Goal: Ask a question: Seek information or help from site administrators or community

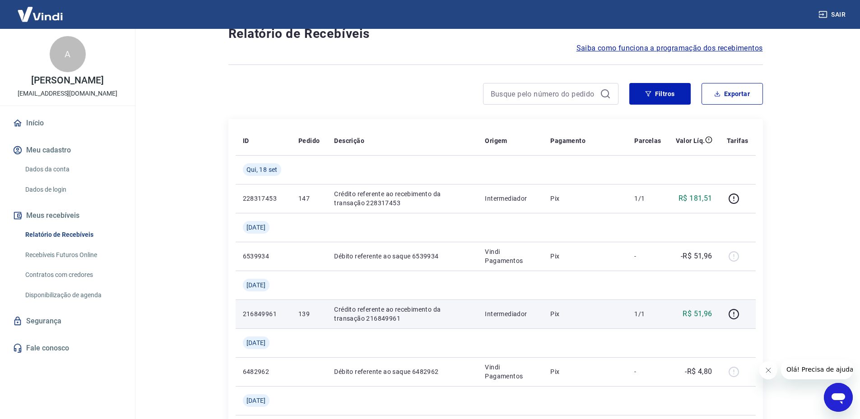
scroll to position [45, 0]
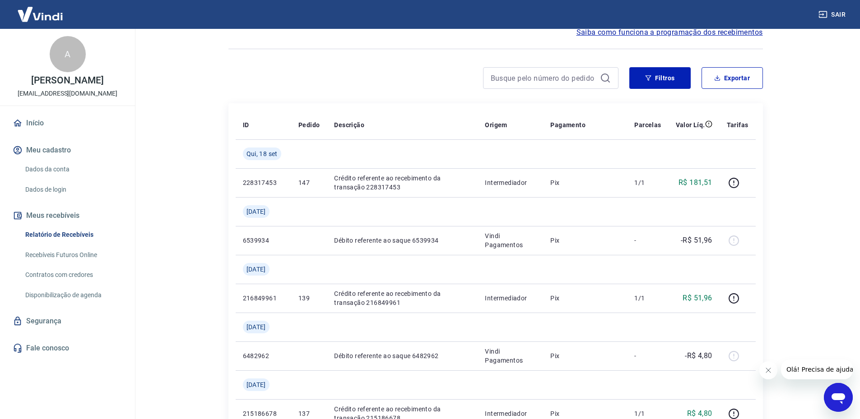
click at [842, 391] on icon "Abrir janela de mensagens" at bounding box center [838, 398] width 16 height 16
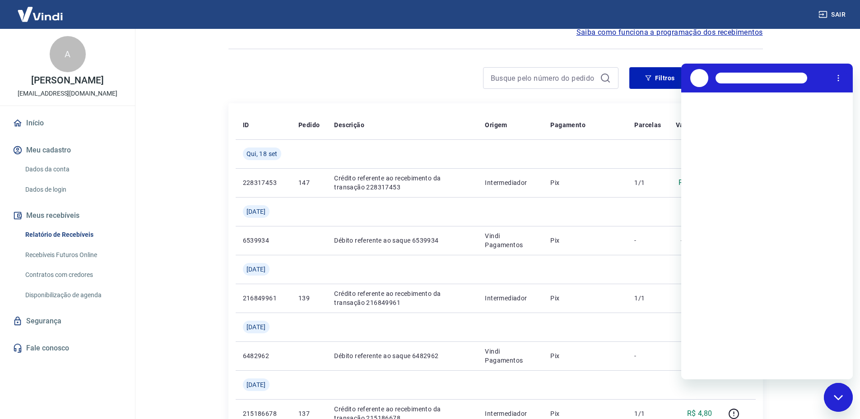
scroll to position [0, 0]
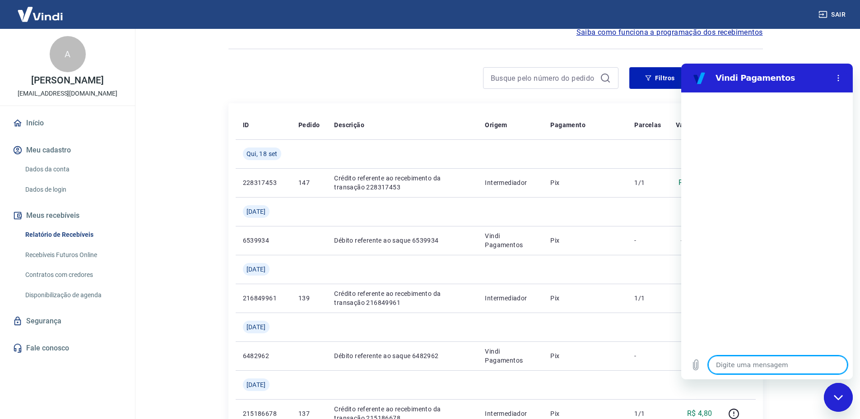
type textarea "b"
type textarea "x"
type textarea "bo"
type textarea "x"
type textarea "bom"
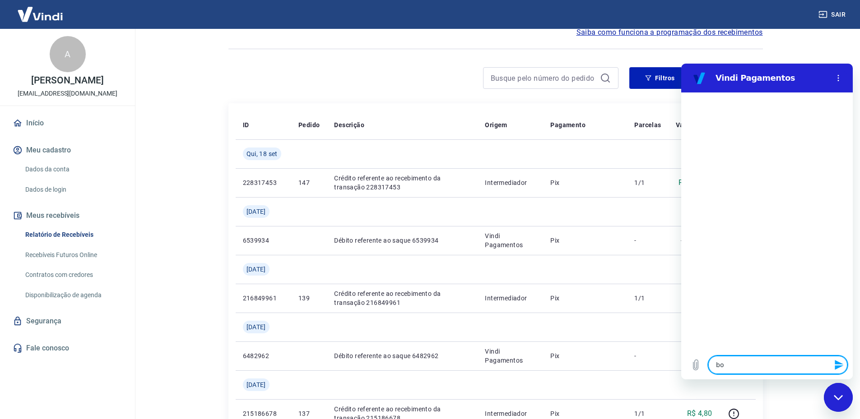
type textarea "x"
type textarea "bom"
type textarea "x"
type textarea "bom d"
type textarea "x"
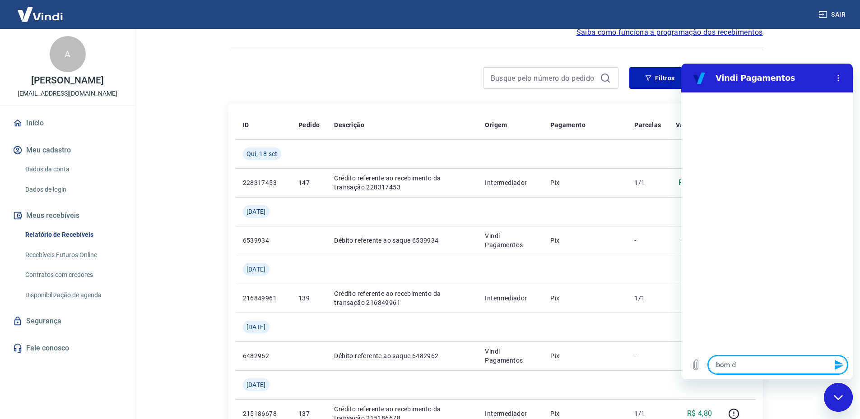
type textarea "bom di"
type textarea "x"
type textarea "bom dia"
type textarea "x"
type textarea "bom dia"
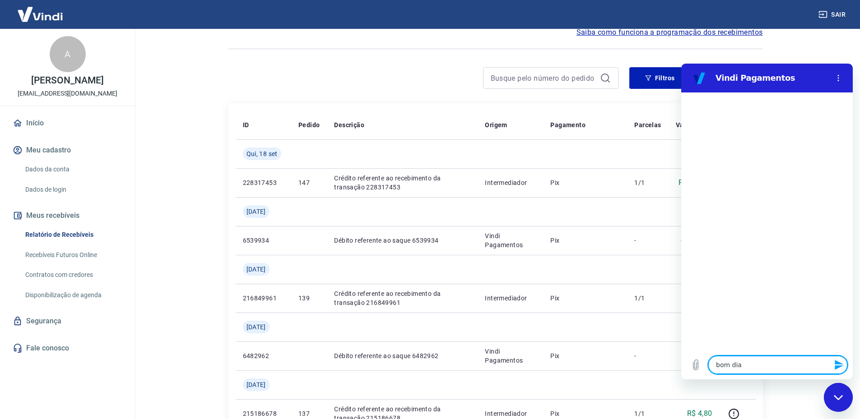
type textarea "x"
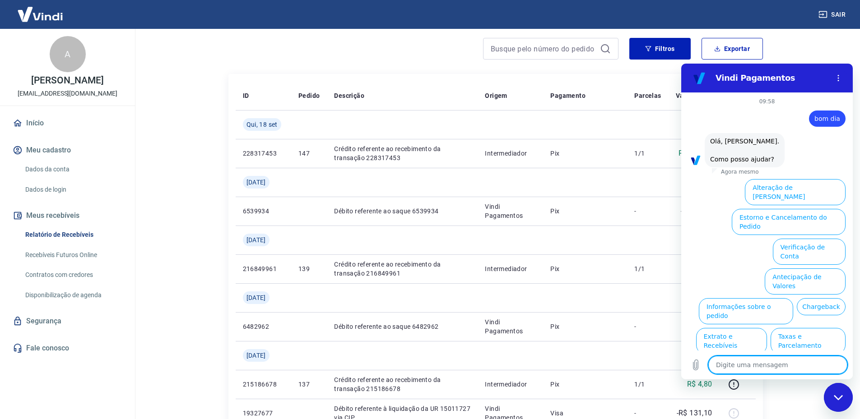
scroll to position [90, 0]
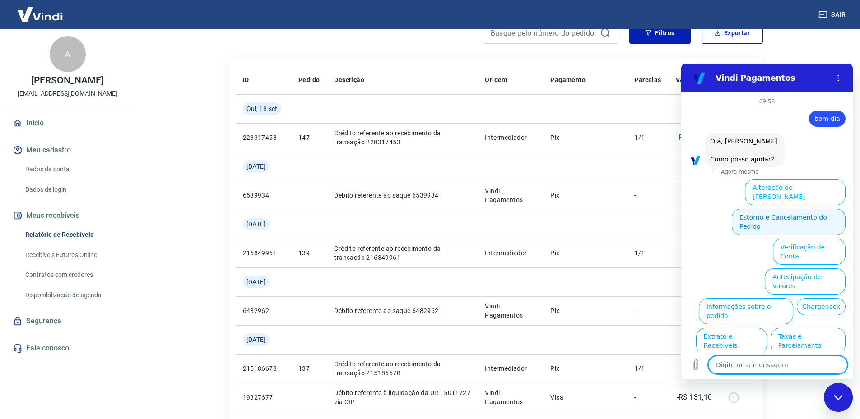
click at [792, 209] on button "Estorno e Cancelamento do Pedido" at bounding box center [789, 222] width 114 height 26
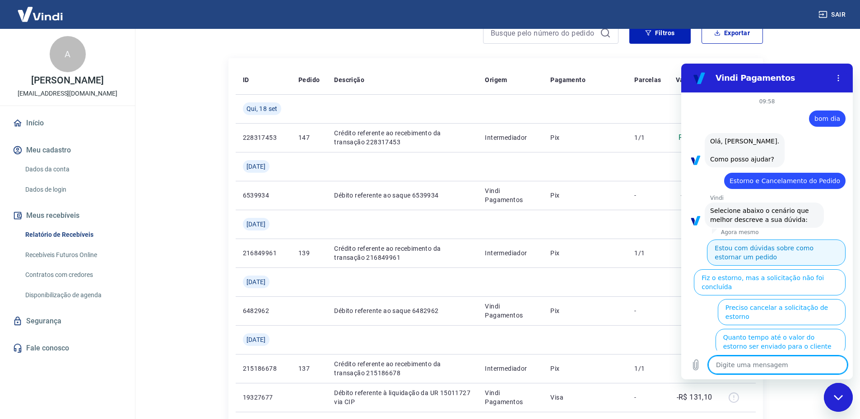
scroll to position [39, 0]
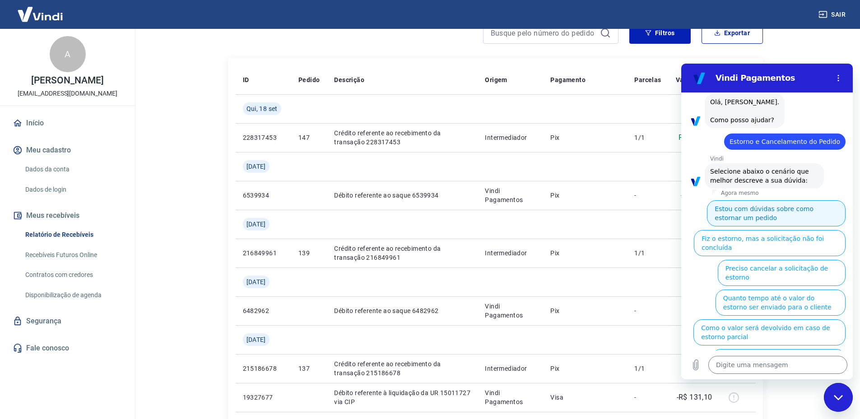
click at [783, 211] on button "Estou com dúvidas sobre como estornar um pedido" at bounding box center [776, 213] width 139 height 26
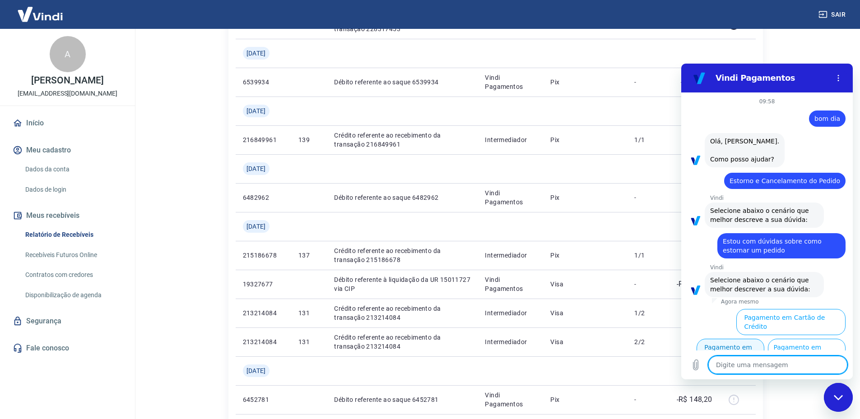
scroll to position [181, 0]
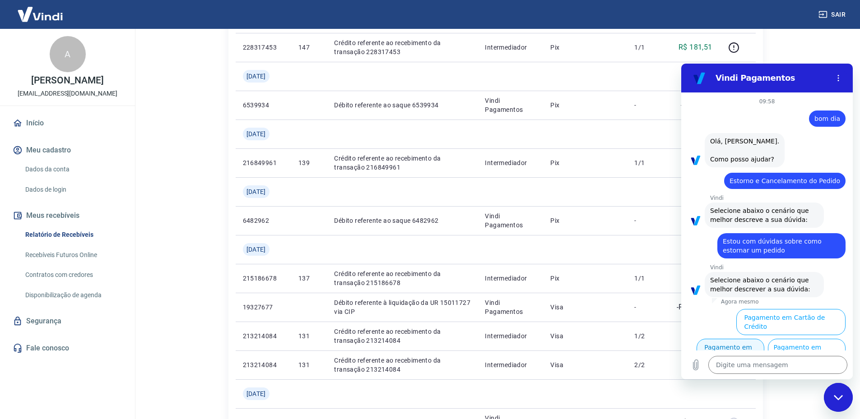
click at [720, 339] on button "Pagamento em Pix" at bounding box center [731, 352] width 68 height 26
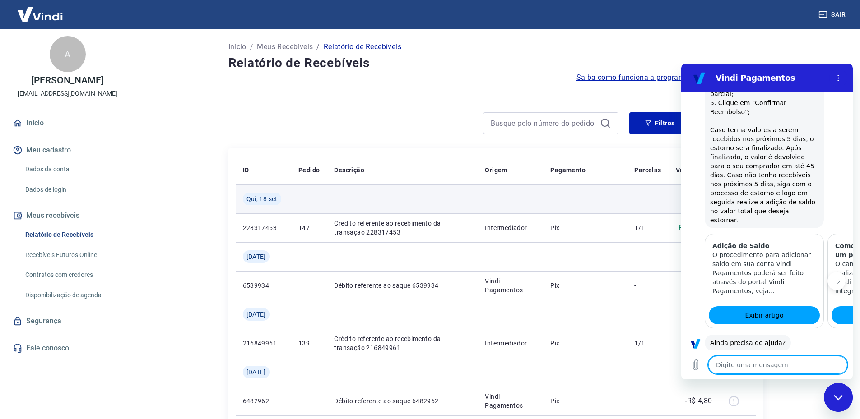
scroll to position [396, 0]
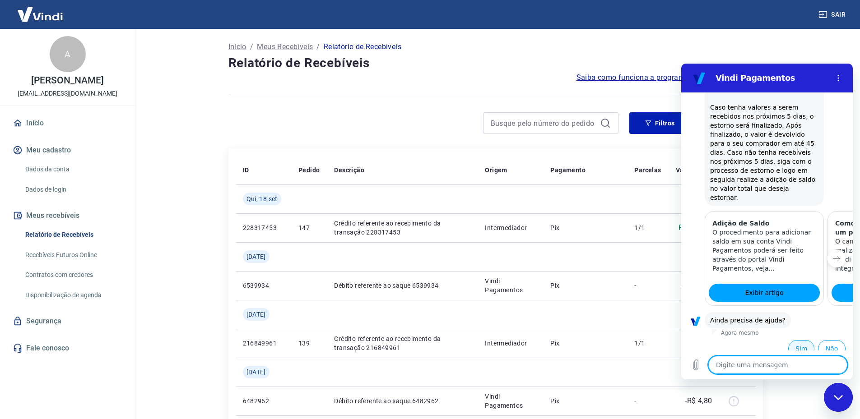
click at [794, 340] on button "Sim" at bounding box center [801, 348] width 26 height 17
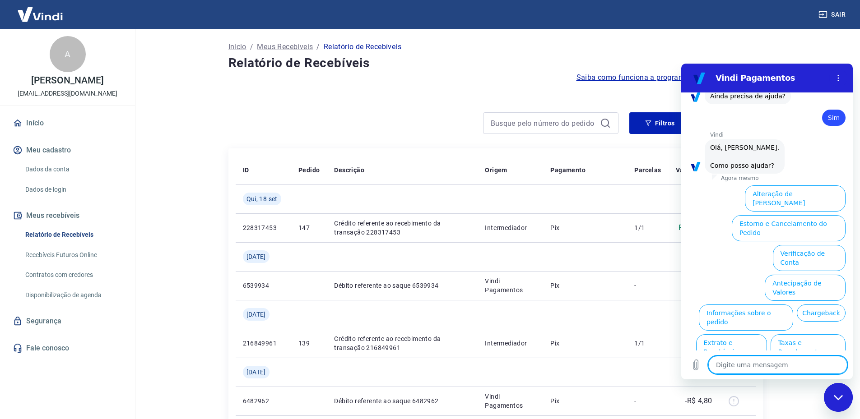
scroll to position [632, 0]
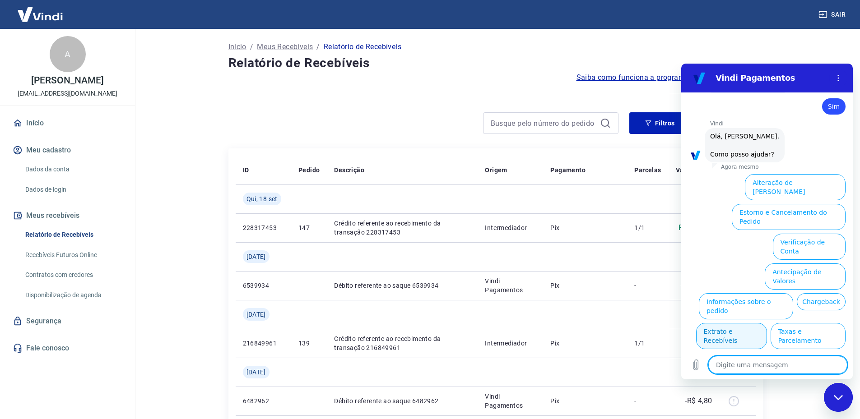
click at [767, 323] on button "Extrato e Recebíveis" at bounding box center [731, 336] width 71 height 26
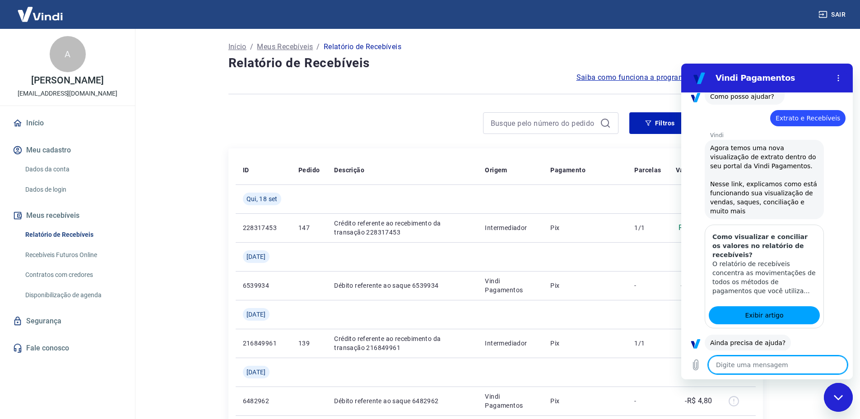
scroll to position [712, 0]
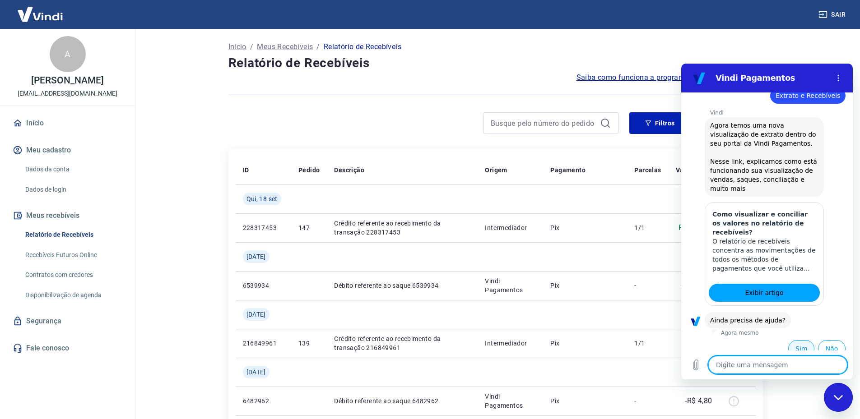
click at [788, 341] on button "Sim" at bounding box center [801, 348] width 26 height 17
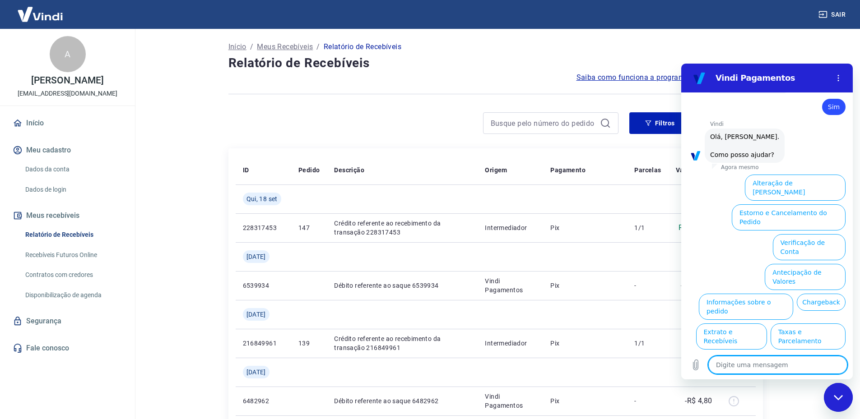
scroll to position [948, 0]
click at [781, 383] on button "Assinaturas e Faturas Tray" at bounding box center [801, 396] width 87 height 26
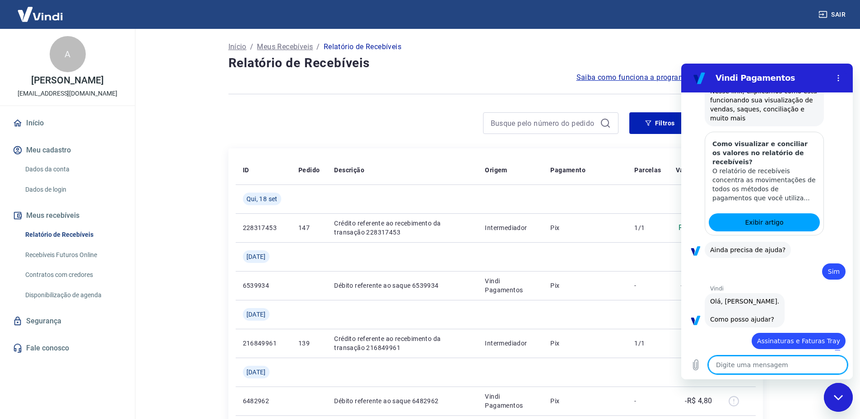
type textarea "x"
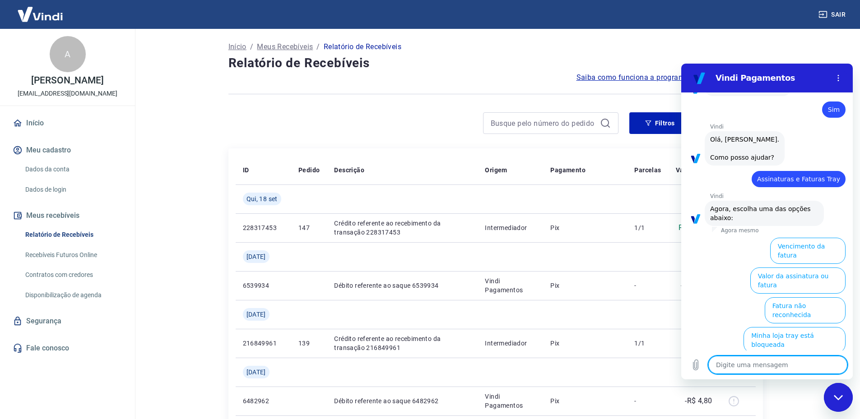
click at [47, 350] on link "Fale conosco" at bounding box center [67, 349] width 113 height 20
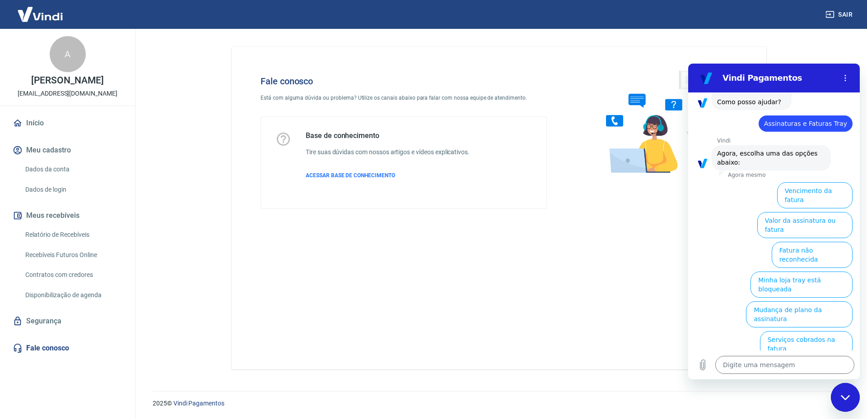
scroll to position [1008, 0]
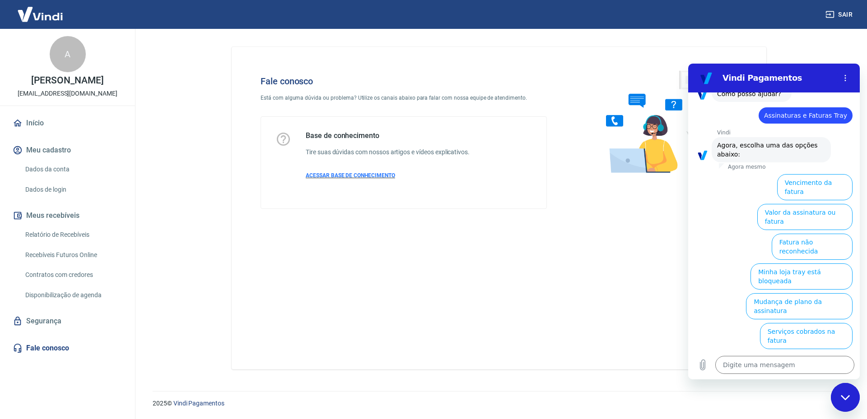
click at [353, 177] on span "ACESSAR BASE DE CONHECIMENTO" at bounding box center [350, 175] width 89 height 6
click at [717, 277] on ul "Vencimento da fatura Valor da assinatura ou fatura Fatura não reconhecida Minha…" at bounding box center [773, 305] width 157 height 268
click at [754, 367] on textarea at bounding box center [784, 365] width 139 height 18
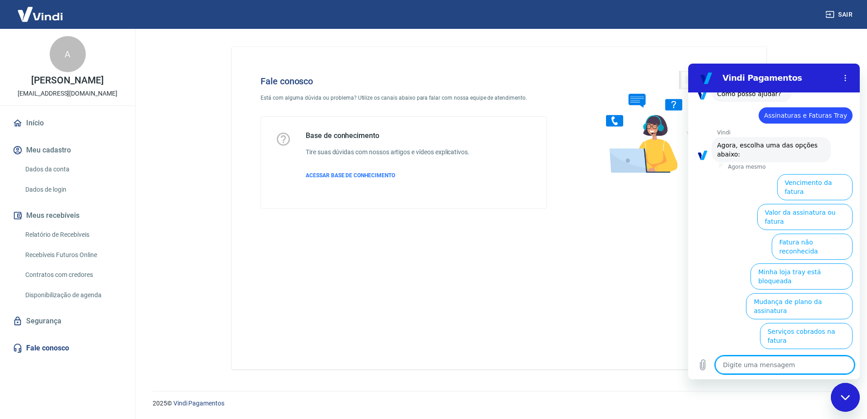
type textarea "?"
type textarea "x"
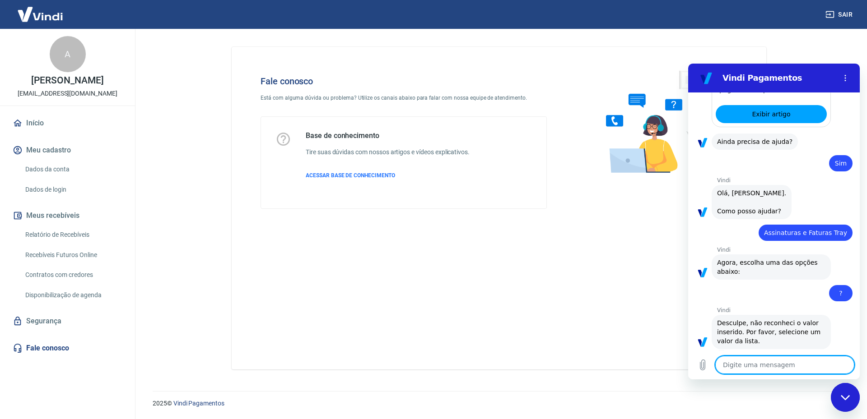
scroll to position [665, 0]
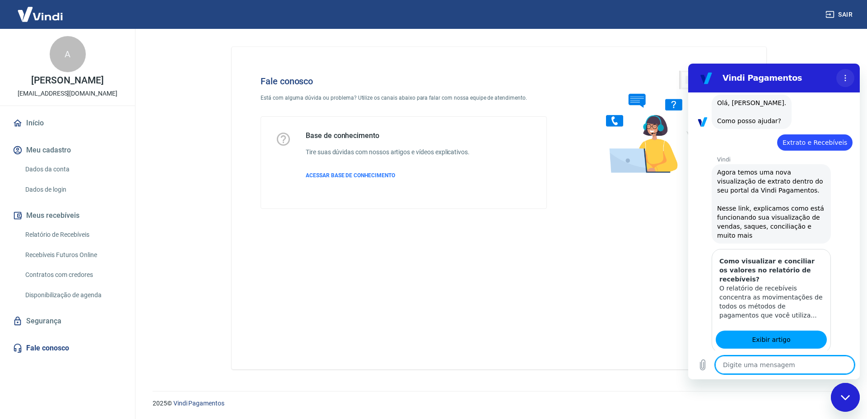
click at [845, 77] on icon "Menu de opções" at bounding box center [845, 77] width 7 height 7
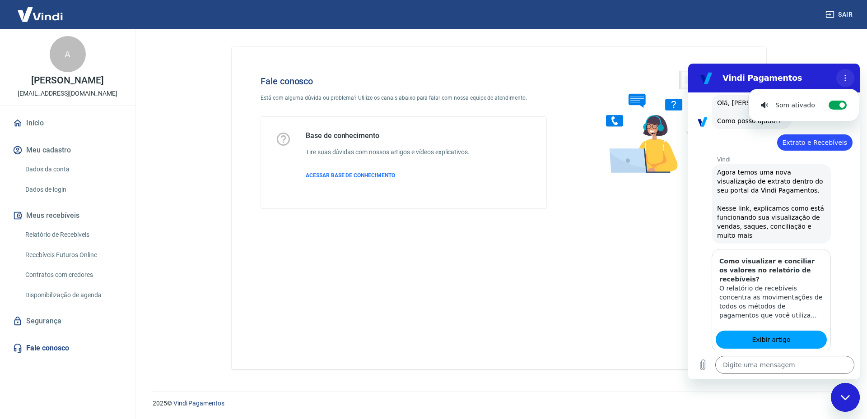
click at [845, 77] on icon "Menu de opções" at bounding box center [845, 77] width 7 height 7
click at [381, 231] on div "Fale conosco Está com alguma dúvida ou problema? Utilize os canais abaixo para …" at bounding box center [499, 208] width 535 height 323
click at [846, 398] on icon "Fechar janela de mensagens" at bounding box center [845, 398] width 9 height 6
type textarea "x"
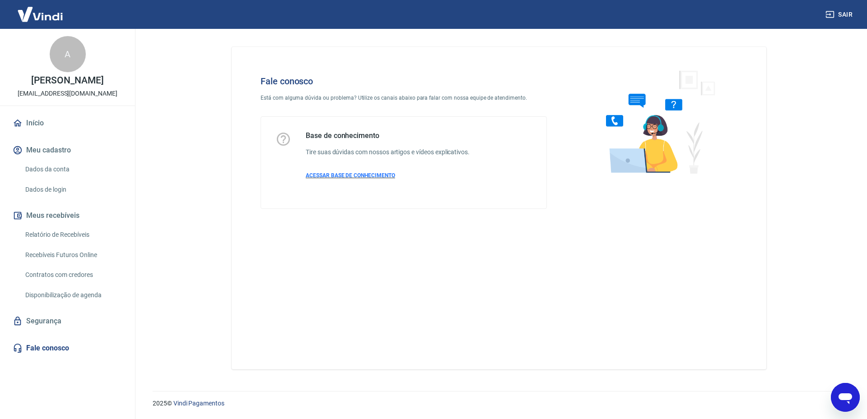
click at [372, 175] on span "ACESSAR BASE DE CONHECIMENTO" at bounding box center [350, 175] width 89 height 6
